Goal: Entertainment & Leisure: Consume media (video, audio)

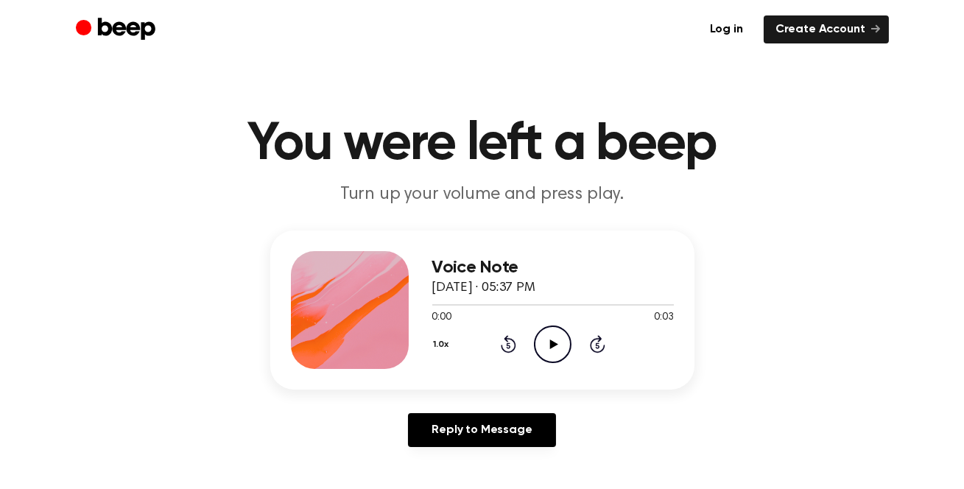
click at [563, 340] on icon "Play Audio" at bounding box center [553, 345] width 38 height 38
click at [558, 344] on icon "Play Audio" at bounding box center [553, 345] width 38 height 38
click at [547, 338] on icon "Play Audio" at bounding box center [553, 345] width 38 height 38
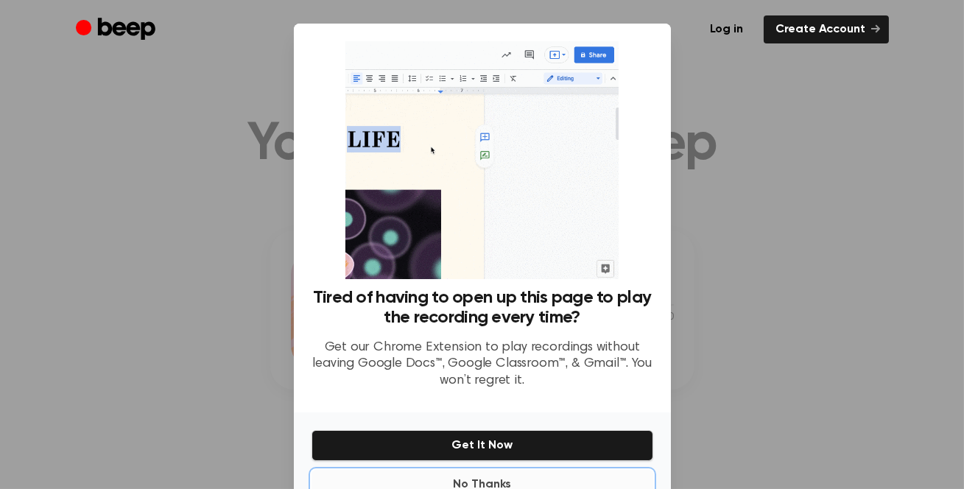
click at [480, 481] on button "No Thanks" at bounding box center [483, 484] width 342 height 29
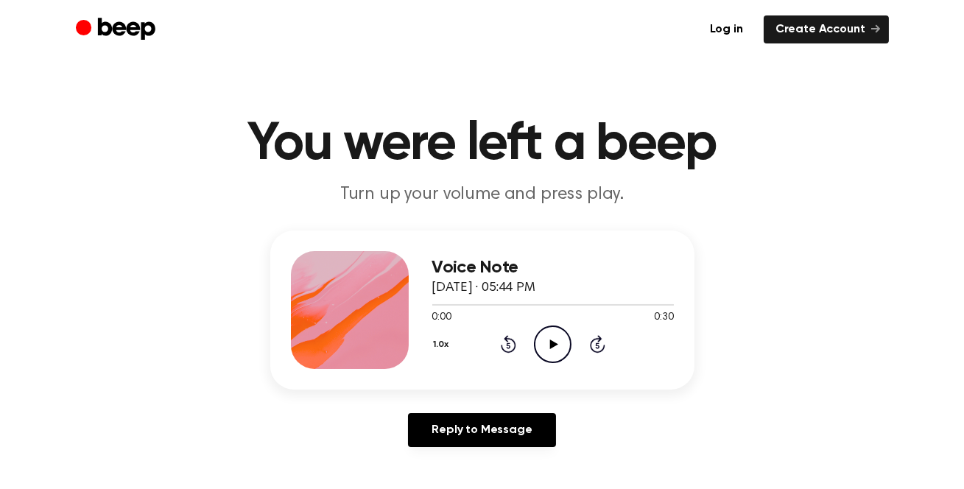
click at [554, 341] on icon at bounding box center [554, 345] width 8 height 10
click at [538, 345] on icon "Play Audio" at bounding box center [553, 345] width 38 height 38
click at [553, 336] on icon "Play Audio" at bounding box center [553, 345] width 38 height 38
click at [554, 351] on icon "Play Audio" at bounding box center [553, 345] width 38 height 38
click at [544, 345] on icon "Play Audio" at bounding box center [553, 345] width 38 height 38
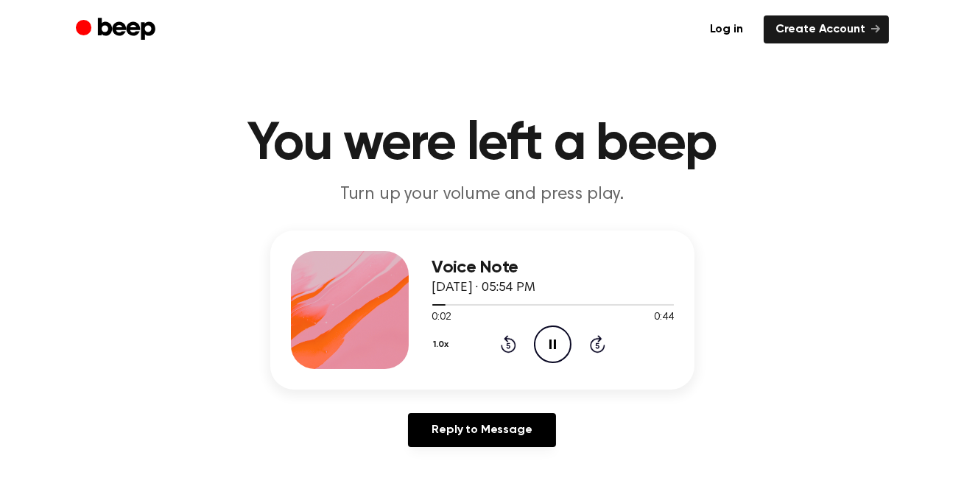
click at [513, 348] on icon "Rewind 5 seconds" at bounding box center [508, 343] width 16 height 19
click at [557, 336] on icon "Play Audio" at bounding box center [553, 345] width 38 height 38
click at [546, 342] on icon "Play Audio" at bounding box center [553, 345] width 38 height 38
click at [555, 345] on icon at bounding box center [552, 345] width 7 height 10
click at [558, 341] on icon "Play Audio" at bounding box center [553, 345] width 38 height 38
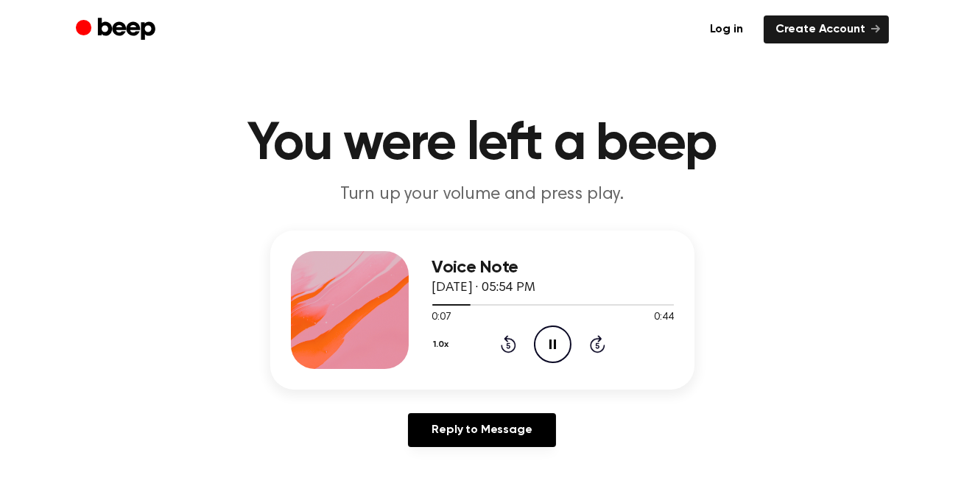
click at [556, 340] on icon at bounding box center [552, 345] width 7 height 10
